Goal: Task Accomplishment & Management: Manage account settings

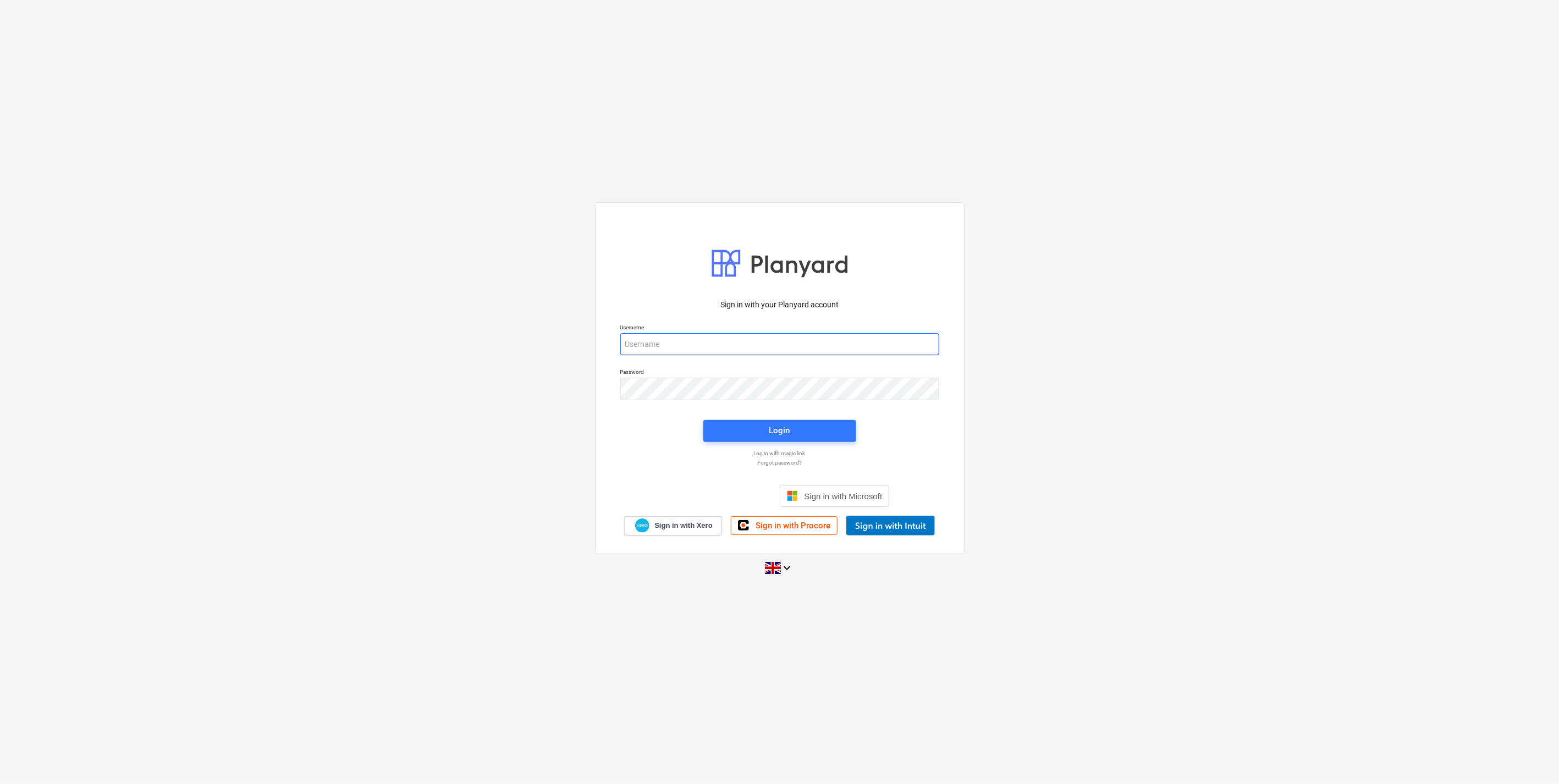
click at [708, 343] on input "email" at bounding box center [780, 344] width 319 height 22
click at [708, 341] on input "email" at bounding box center [780, 344] width 319 height 22
click at [395, 387] on div "Sign in with your Planyard account Username [EMAIL_ADDRESS][DOMAIN_NAME] Passwo…" at bounding box center [780, 391] width 1559 height 397
click at [658, 340] on input "[EMAIL_ADDRESS][DOMAIN_NAME]" at bounding box center [780, 344] width 319 height 22
type input "[EMAIL_ADDRESS][DOMAIN_NAME]"
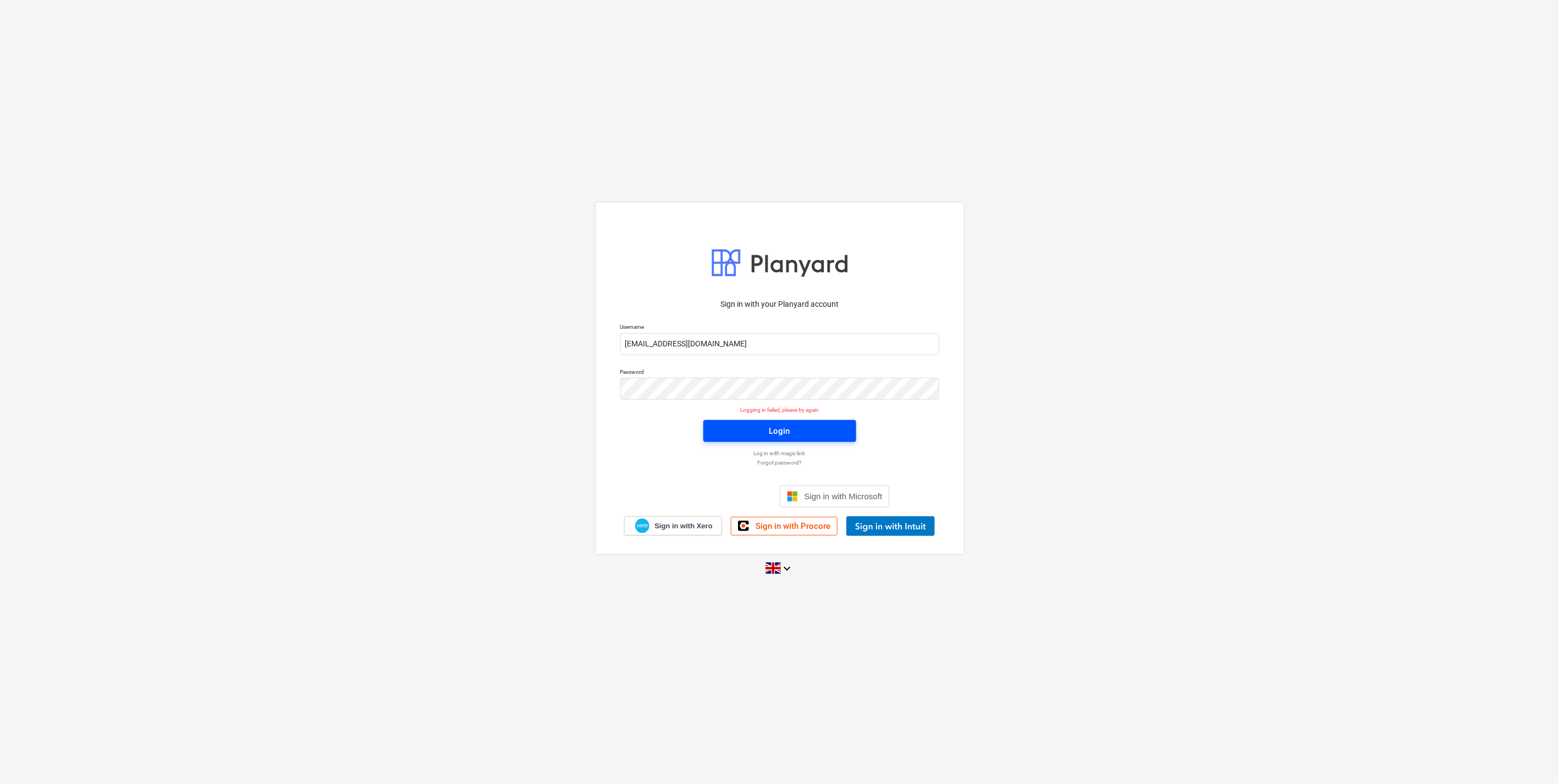
click at [787, 424] on div "Login" at bounding box center [780, 431] width 21 height 15
click at [716, 340] on input "email" at bounding box center [780, 344] width 319 height 22
click at [693, 355] on div "Username" at bounding box center [780, 339] width 332 height 45
click at [690, 345] on input "email" at bounding box center [780, 344] width 319 height 22
click at [690, 345] on input "email" at bounding box center [780, 344] width 319 height 22
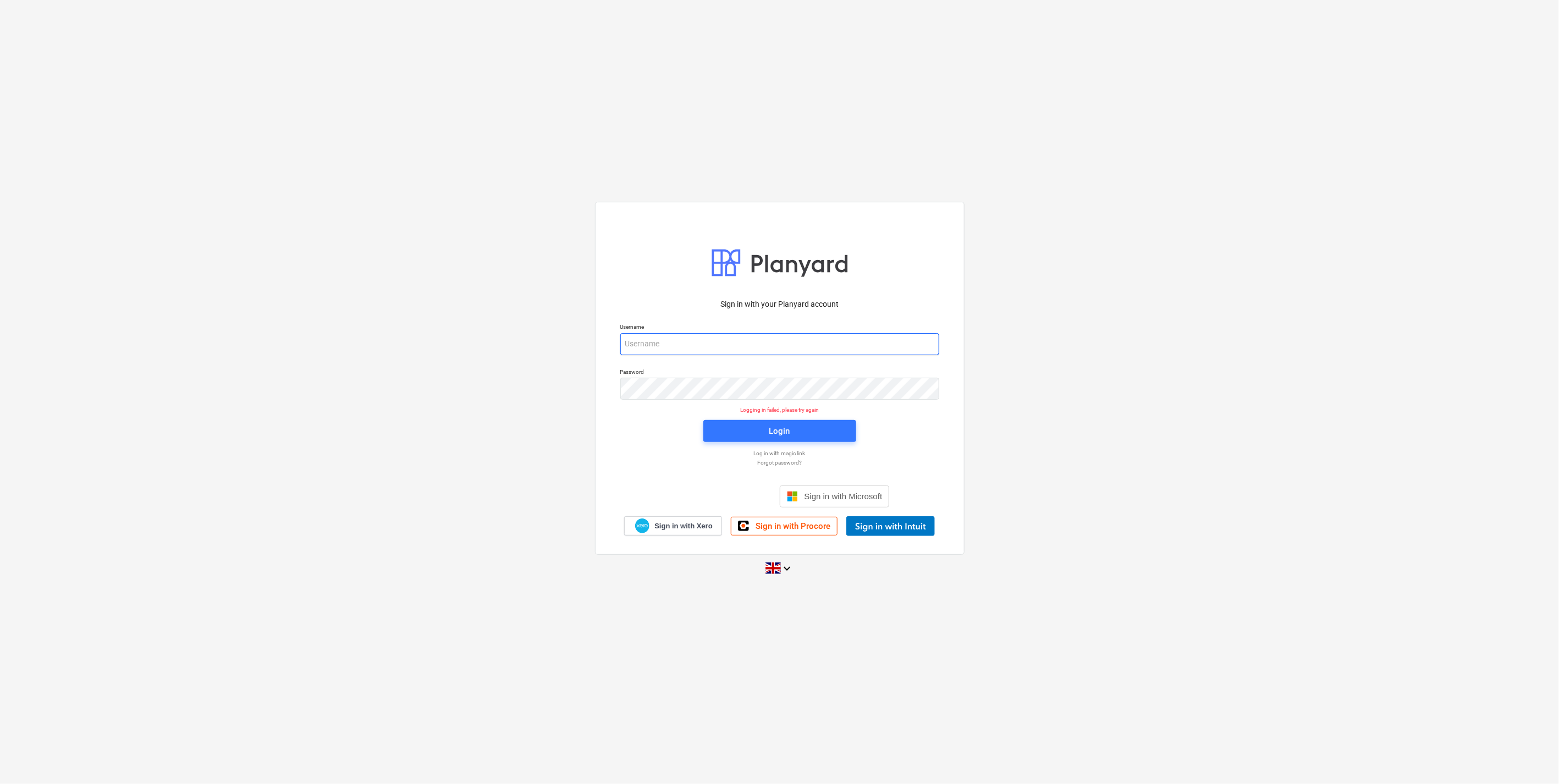
click at [690, 344] on input "email" at bounding box center [780, 344] width 319 height 22
click at [677, 292] on div "Sign in with your Planyard account Username Password Logging in failed, please …" at bounding box center [780, 377] width 370 height 352
drag, startPoint x: 1486, startPoint y: 1, endPoint x: 1027, endPoint y: 141, distance: 479.9
click at [1027, 141] on div "Sign in with your Planyard account Username Password Logging in failed, please …" at bounding box center [780, 392] width 1559 height 784
click at [727, 340] on input "email" at bounding box center [780, 344] width 319 height 22
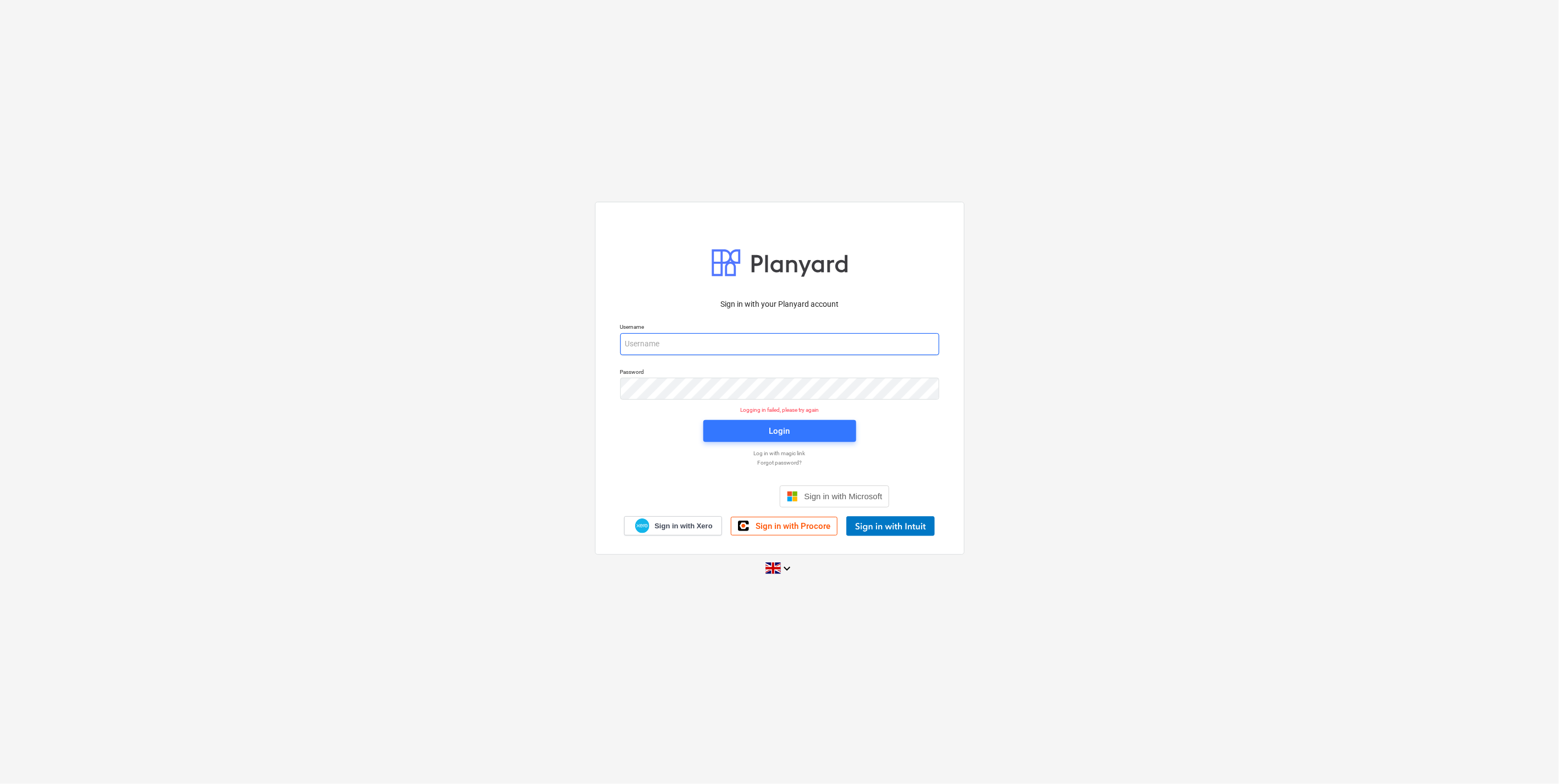
click at [785, 348] on input "email" at bounding box center [780, 344] width 319 height 22
type input "[EMAIL_ADDRESS][DOMAIN_NAME]"
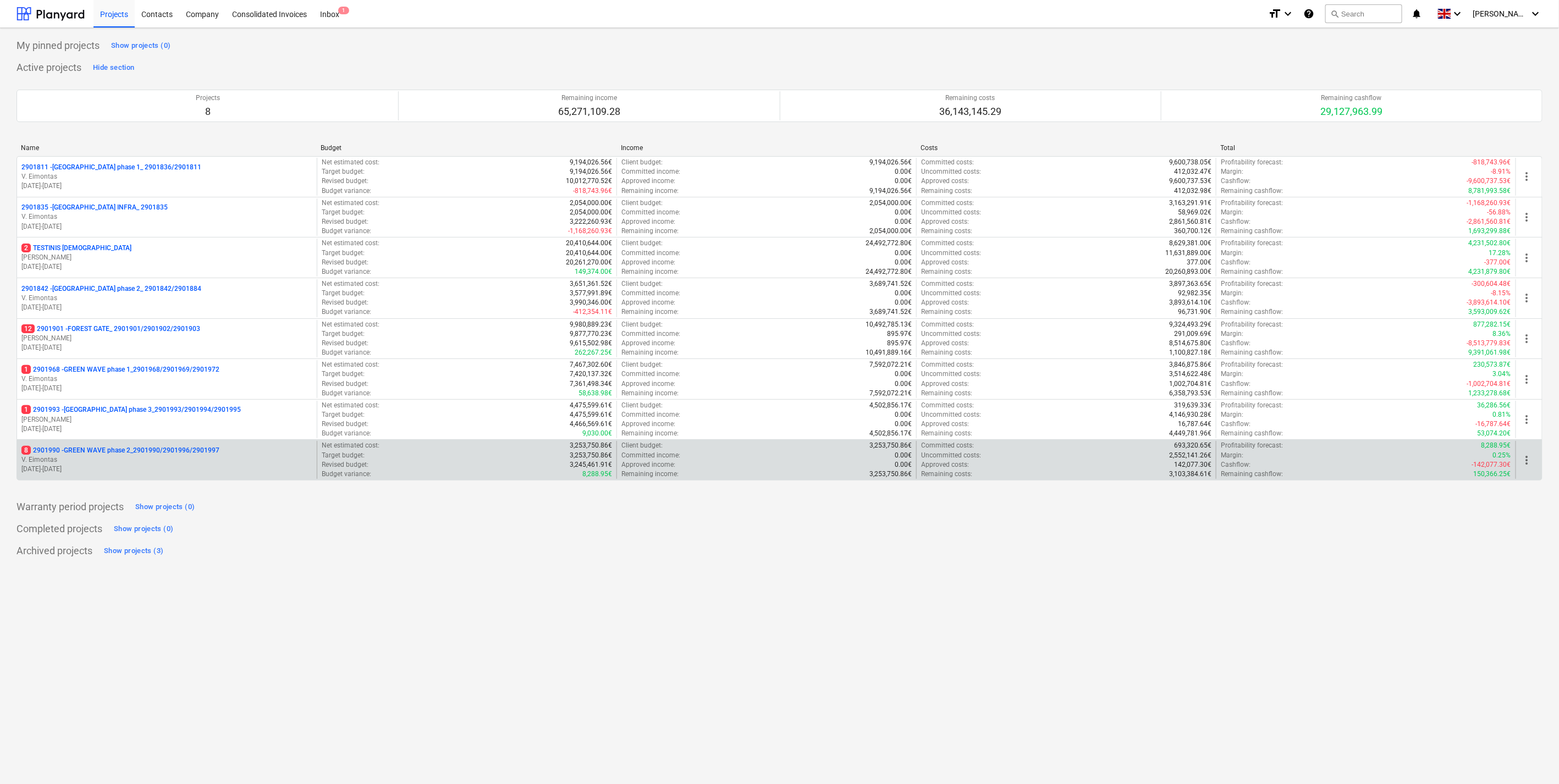
click at [156, 447] on p "8 2901990 - GREEN WAVE phase 2_2901990/2901996/2901997" at bounding box center [120, 450] width 198 height 9
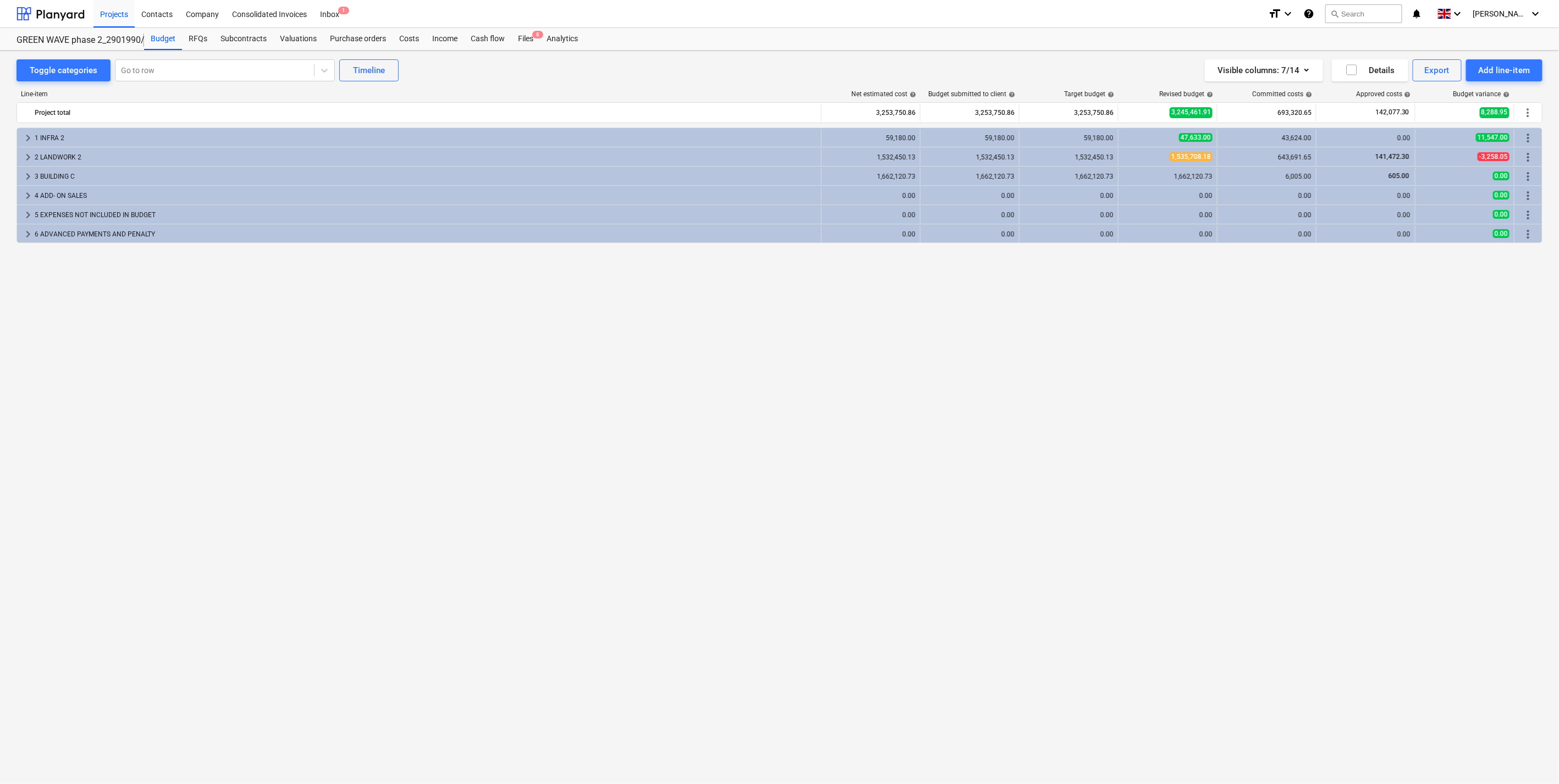
click at [1262, 358] on div "keyboard_arrow_right 1 INFRA 2 59,180.00 59,180.00 59,180.00 47,633.00 43,624.0…" at bounding box center [779, 433] width 1526 height 611
click at [1318, 258] on div "keyboard_arrow_right 1 INFRA 2 59,180.00 59,180.00 59,180.00 47,633.00 43,624.0…" at bounding box center [779, 433] width 1526 height 611
